Goal: Obtain resource: Download file/media

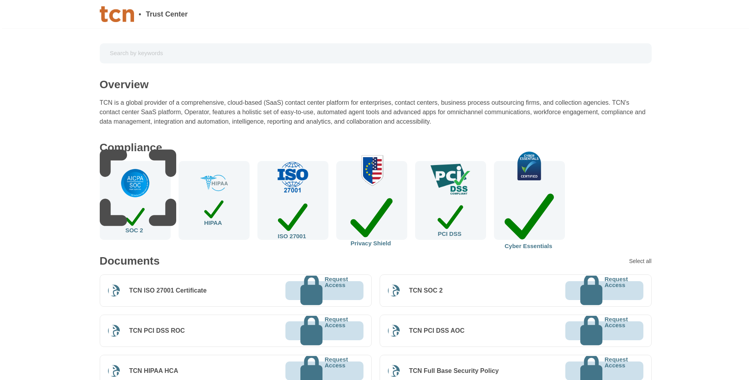
click at [291, 193] on img at bounding box center [292, 178] width 33 height 32
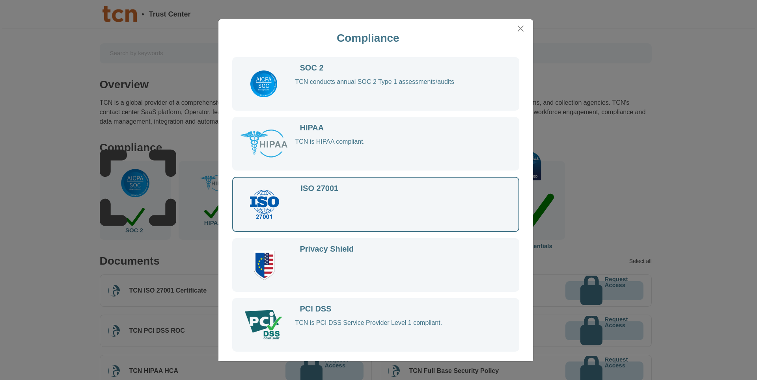
scroll to position [58, 0]
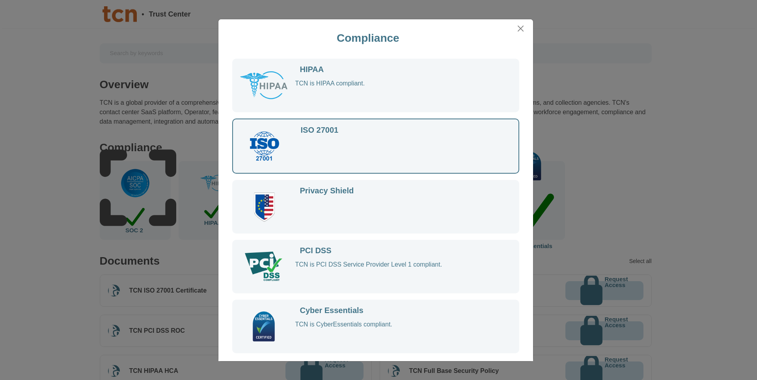
click at [422, 134] on div "ISO 27001" at bounding box center [394, 146] width 197 height 39
click at [303, 136] on div "ISO 27001" at bounding box center [394, 146] width 197 height 39
click at [253, 147] on img at bounding box center [264, 146] width 32 height 30
click at [520, 27] on button "Close" at bounding box center [520, 28] width 12 height 12
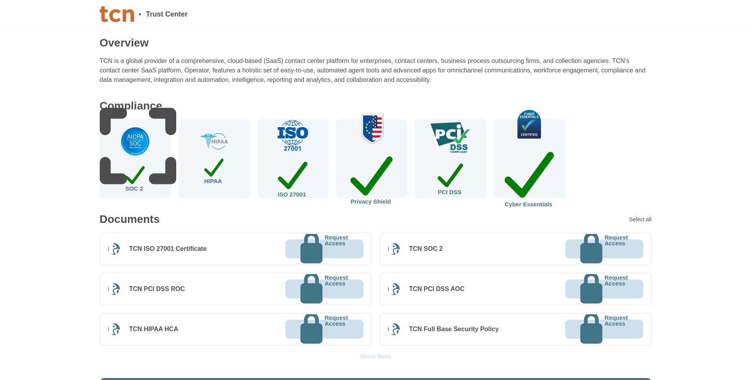
scroll to position [79, 0]
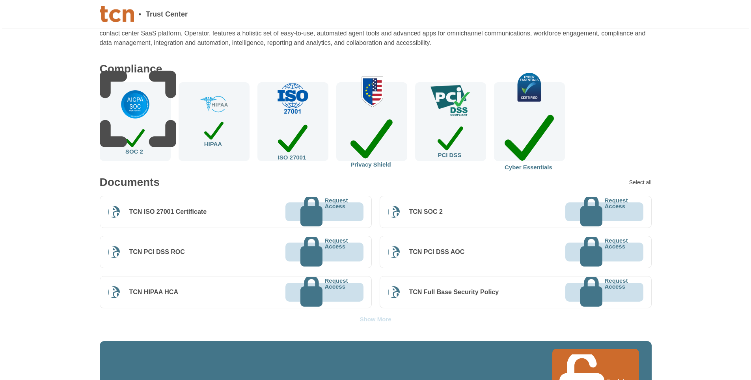
click at [584, 361] on button "Reclaim access" at bounding box center [595, 384] width 87 height 71
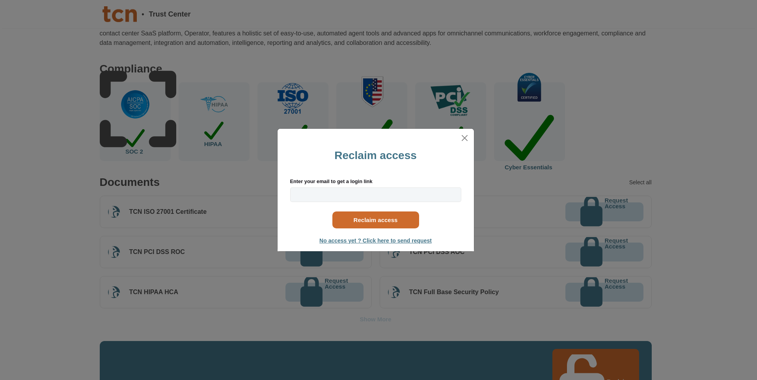
click at [329, 197] on input "Enter your email to get a login link" at bounding box center [375, 195] width 171 height 15
type input "[EMAIL_ADDRESS][PERSON_NAME][DOMAIN_NAME]"
click at [368, 217] on button "Reclaim access" at bounding box center [375, 220] width 87 height 17
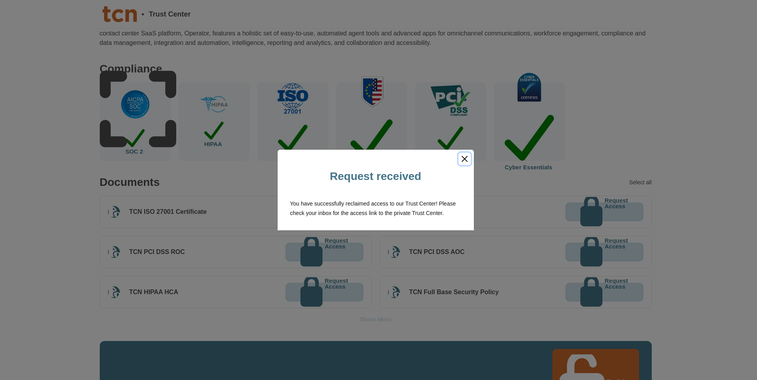
click at [469, 158] on button "Close" at bounding box center [464, 159] width 12 height 12
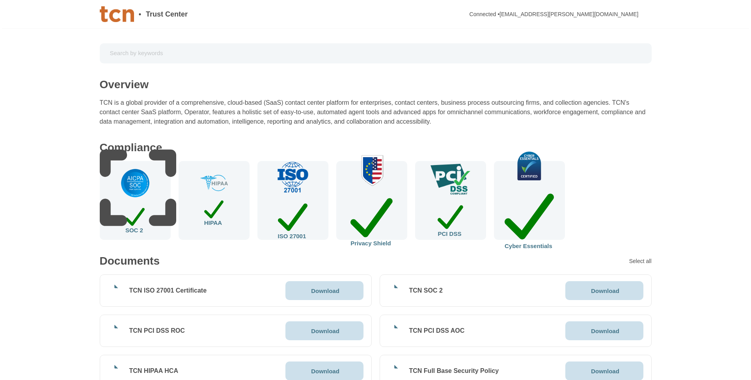
click at [321, 206] on div "ISO 27001" at bounding box center [292, 200] width 71 height 79
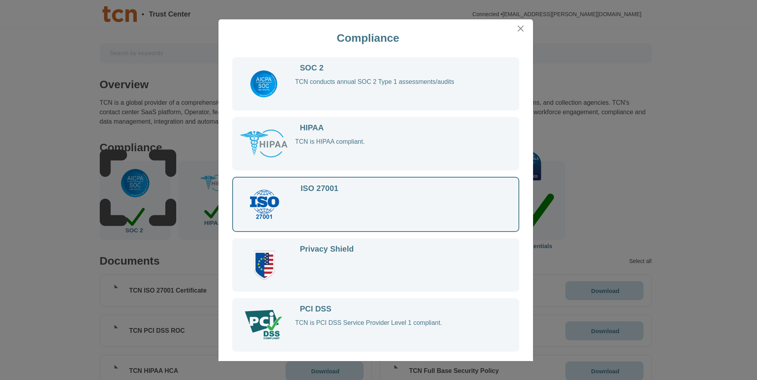
scroll to position [58, 0]
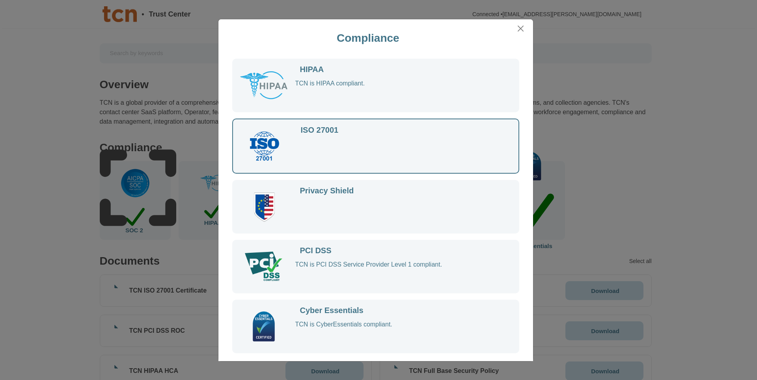
click at [342, 136] on div "ISO 27001" at bounding box center [394, 146] width 197 height 39
click at [515, 29] on button "Close" at bounding box center [520, 28] width 12 height 12
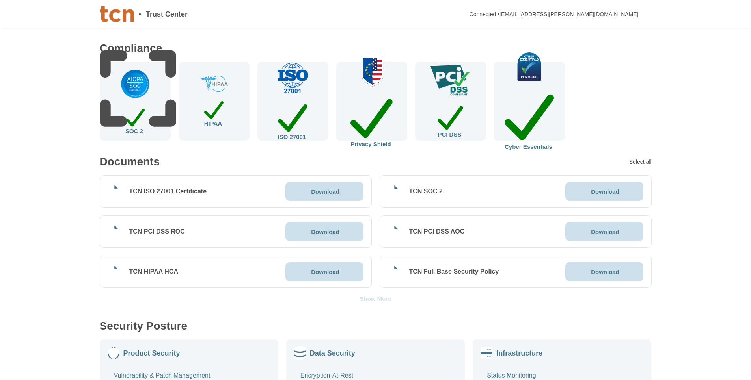
scroll to position [118, 0]
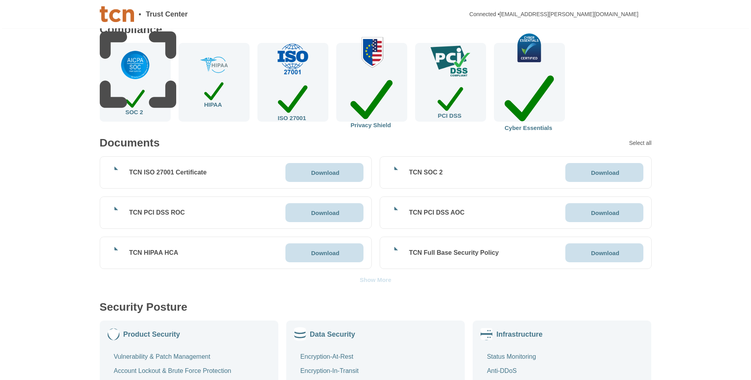
click at [331, 173] on p "Download" at bounding box center [325, 173] width 28 height 6
click at [322, 210] on p "Download" at bounding box center [325, 213] width 28 height 6
click at [328, 254] on p "Download" at bounding box center [325, 253] width 28 height 6
click at [603, 170] on p "Download" at bounding box center [605, 173] width 28 height 6
click at [594, 211] on div "Download" at bounding box center [604, 213] width 30 height 6
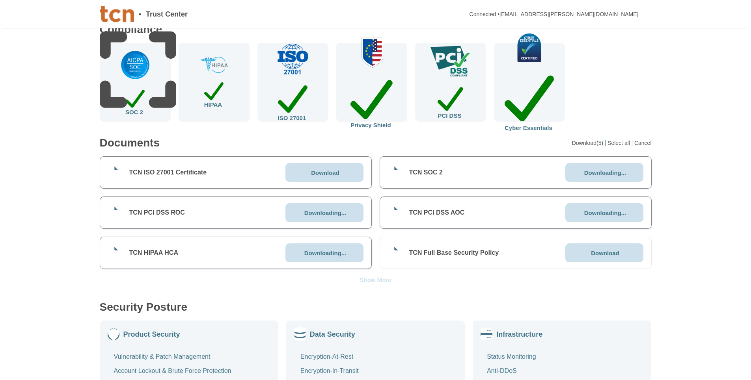
click at [595, 256] on p "Download" at bounding box center [605, 253] width 28 height 6
click at [319, 173] on p "Download" at bounding box center [325, 173] width 28 height 6
